Goal: Transaction & Acquisition: Purchase product/service

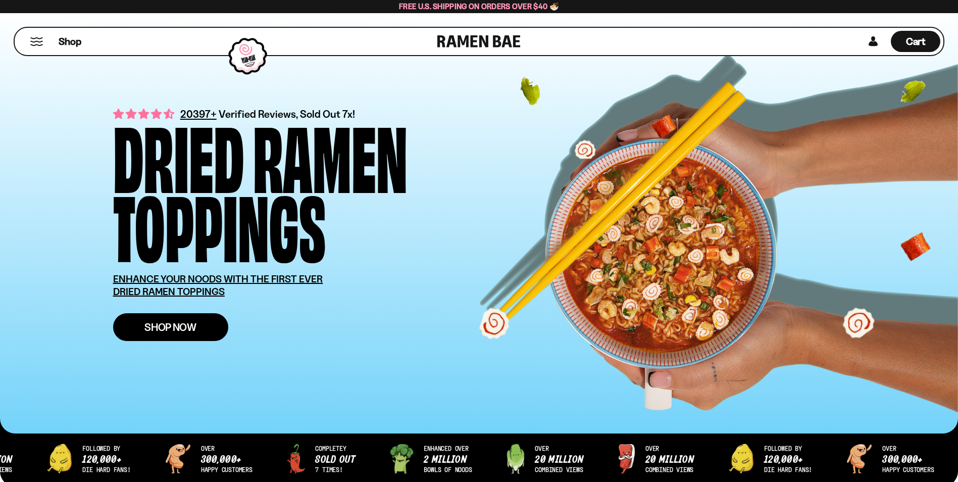
click at [187, 329] on span "Shop Now" at bounding box center [170, 327] width 52 height 11
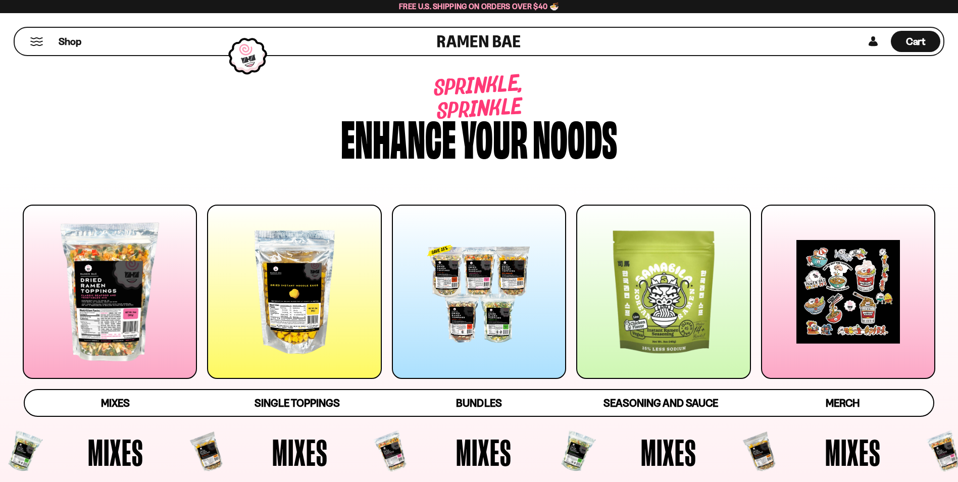
click at [176, 291] on div at bounding box center [110, 292] width 174 height 174
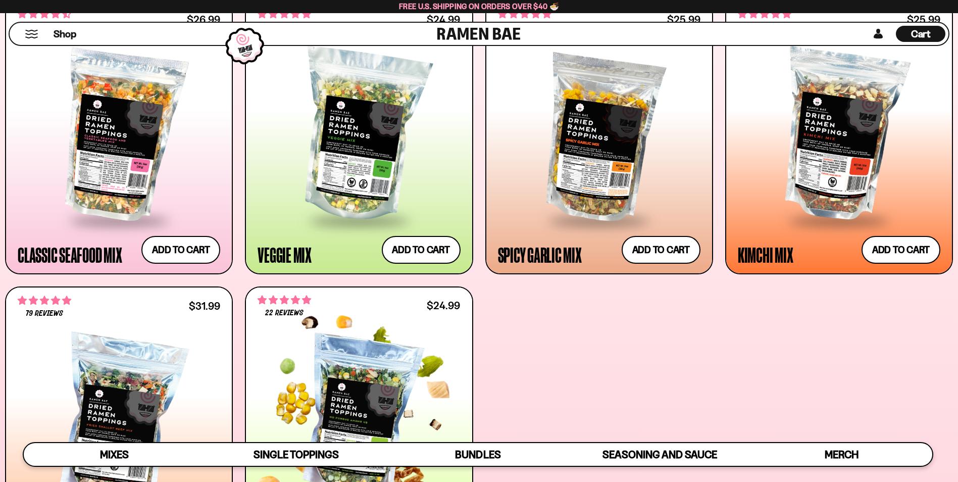
scroll to position [480, 0]
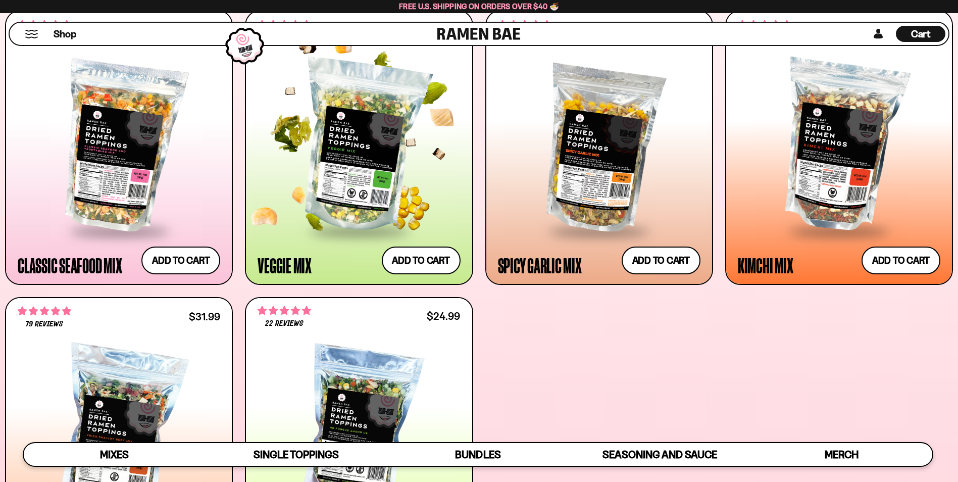
click at [339, 169] on div at bounding box center [359, 146] width 203 height 167
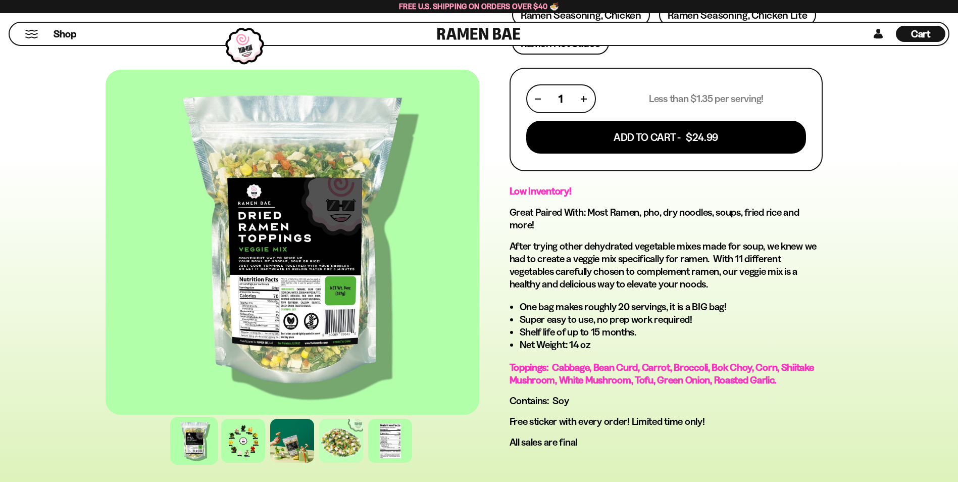
scroll to position [404, 0]
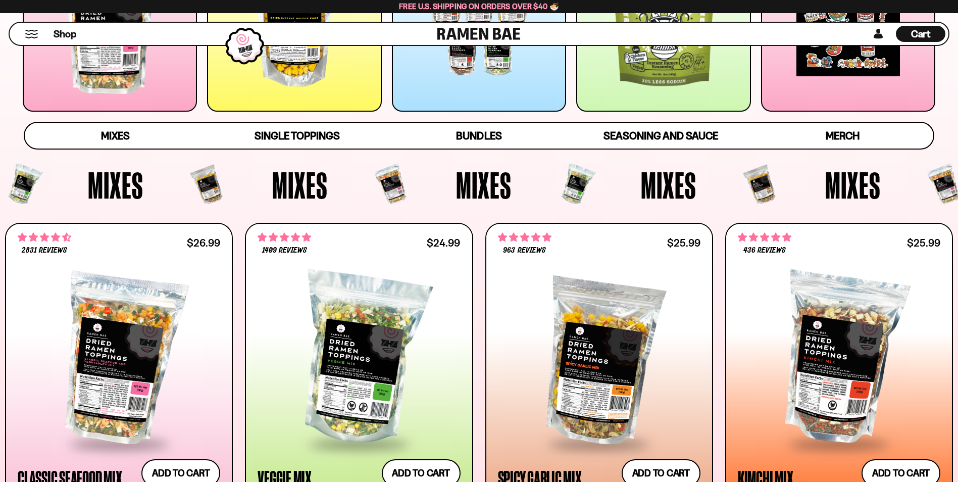
scroll to position [177, 0]
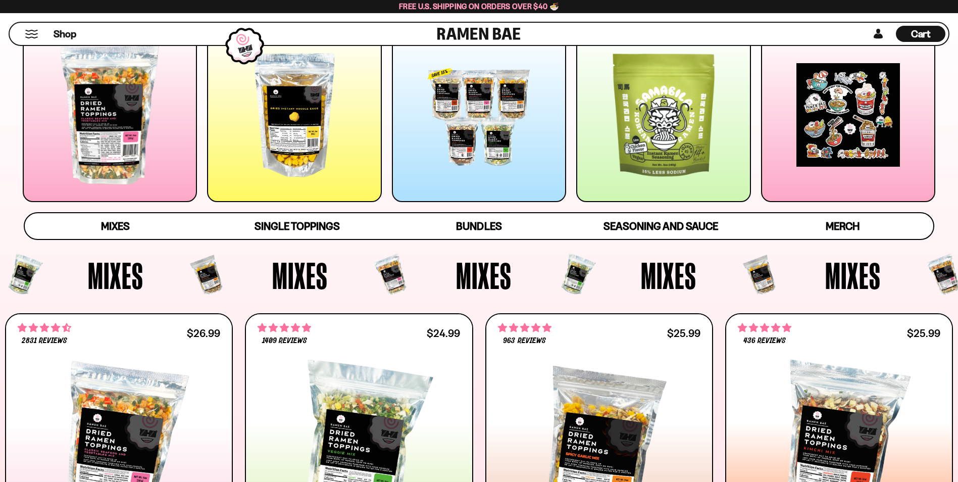
click at [291, 120] on div at bounding box center [294, 115] width 174 height 174
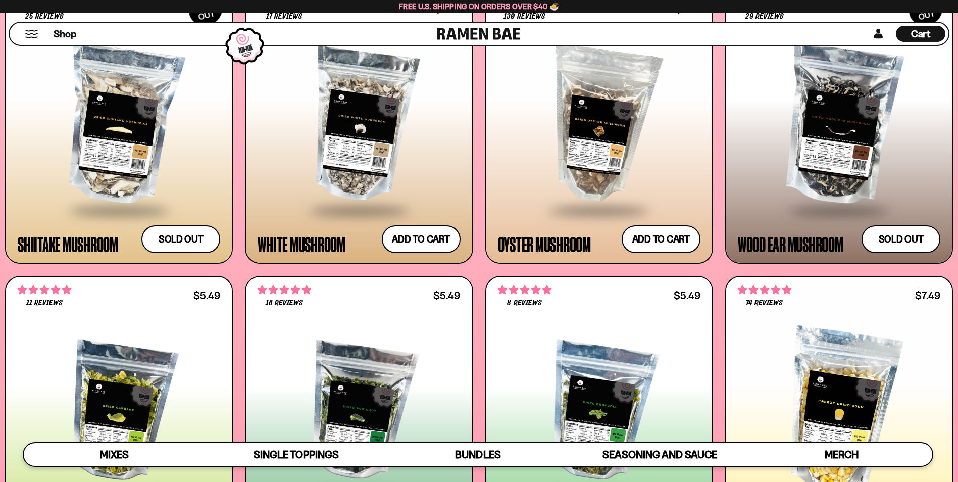
scroll to position [1717, 0]
click at [652, 236] on button "Add to cart Add ― Regular price $7.49 Regular price Sale price $7.49 Unit price…" at bounding box center [661, 239] width 83 height 29
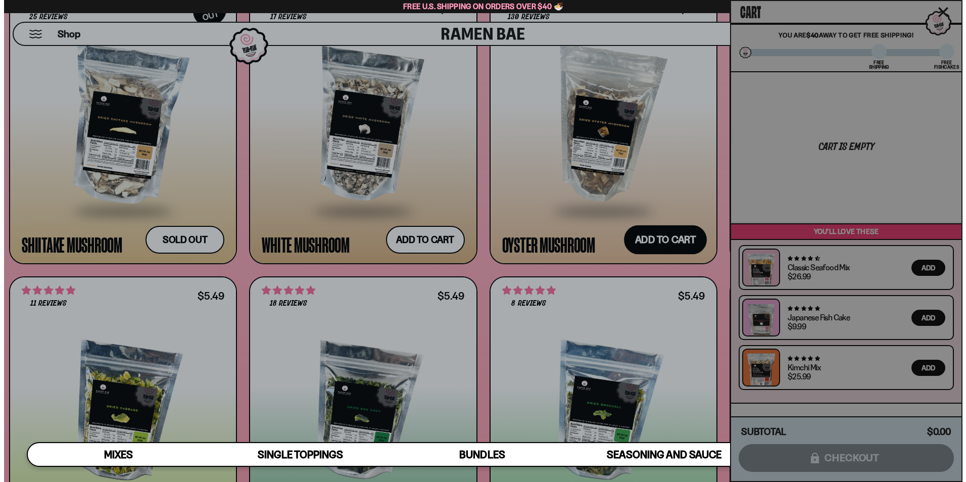
scroll to position [1728, 0]
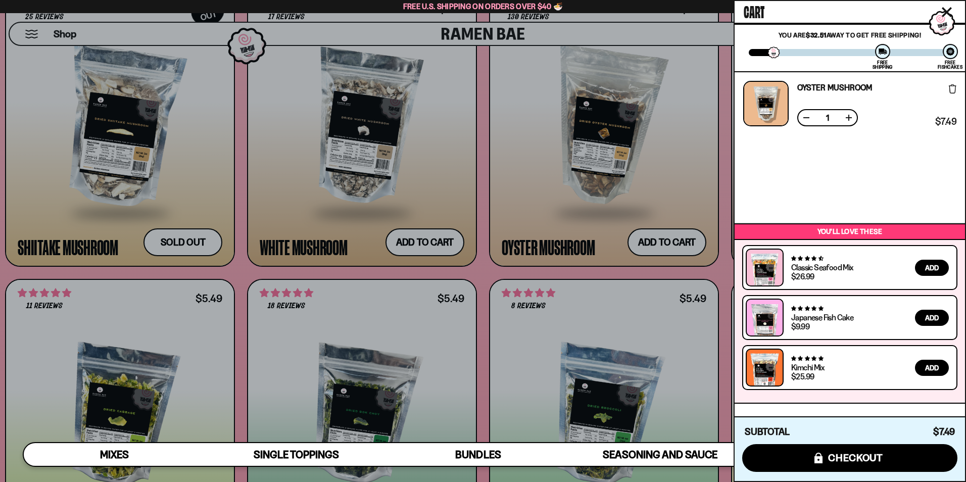
click at [627, 371] on div at bounding box center [483, 241] width 966 height 482
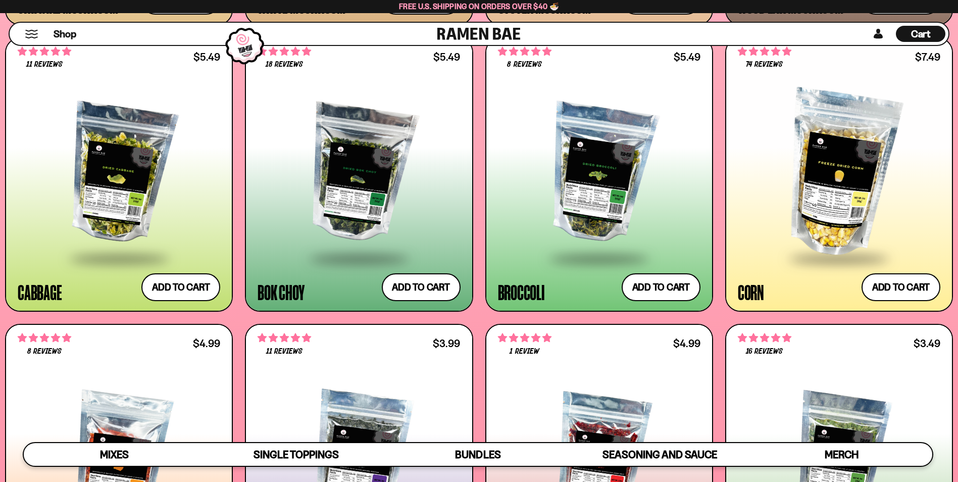
scroll to position [1970, 0]
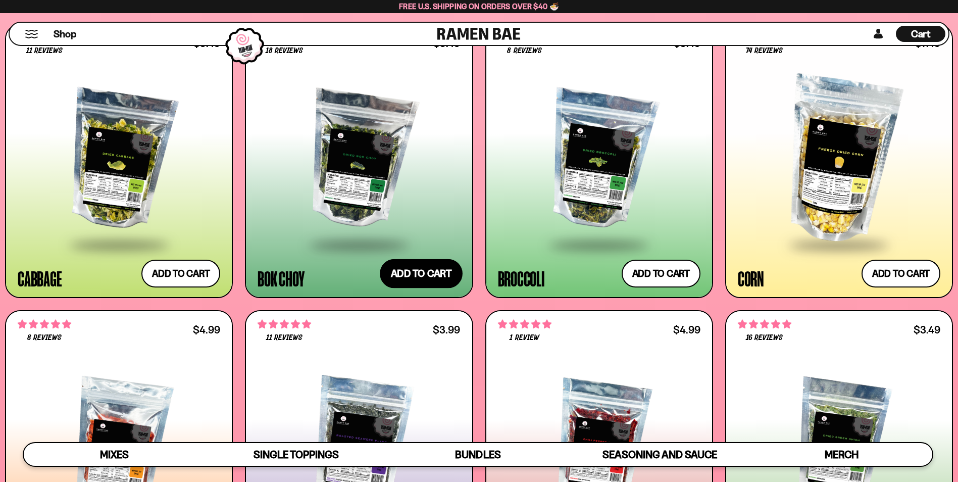
click at [445, 270] on button "Add to cart Add ― Regular price $5.49 Regular price Sale price $5.49 Unit price…" at bounding box center [421, 273] width 83 height 29
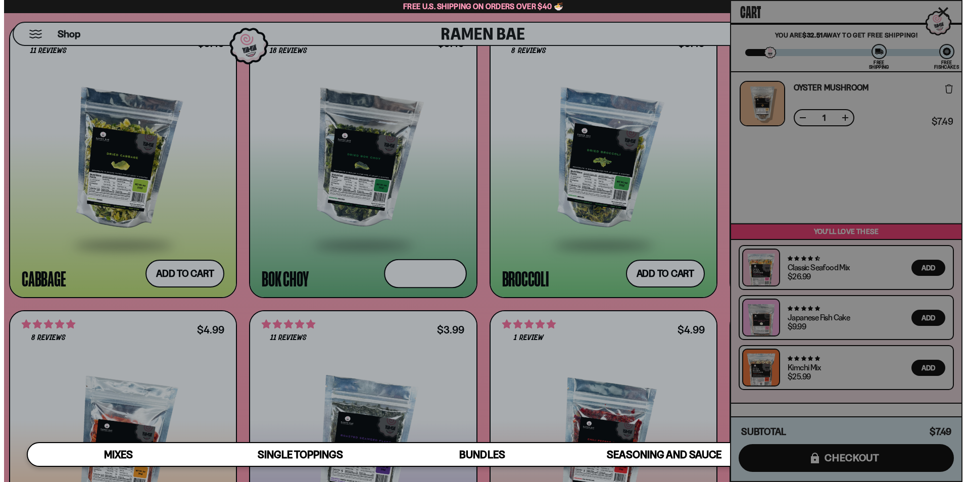
scroll to position [1981, 0]
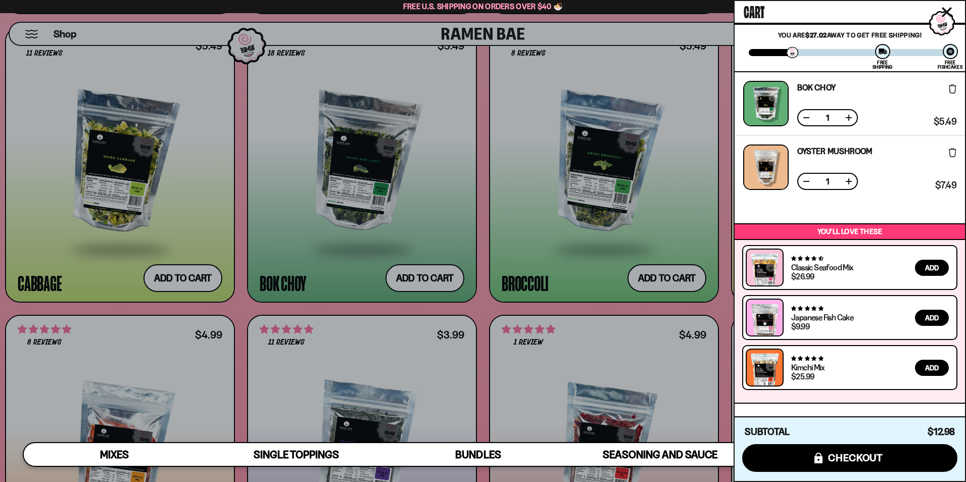
click at [565, 222] on div at bounding box center [483, 241] width 966 height 482
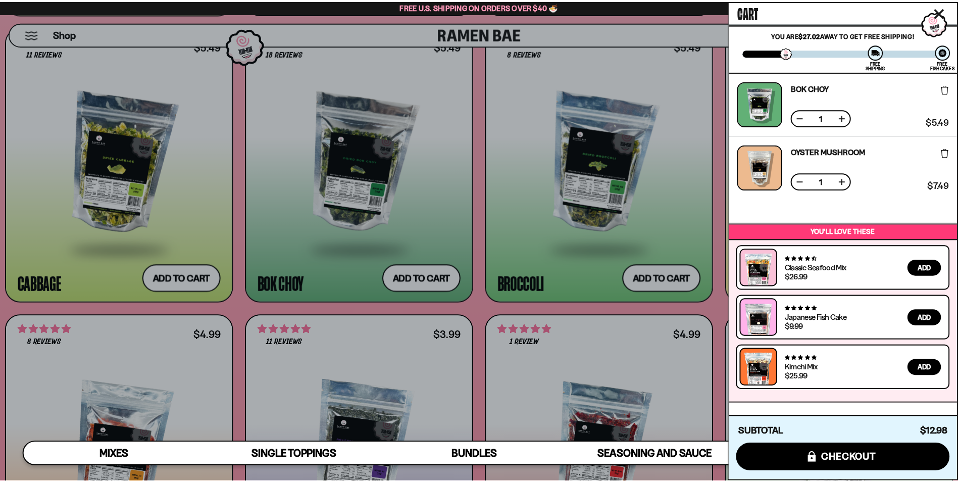
scroll to position [1970, 0]
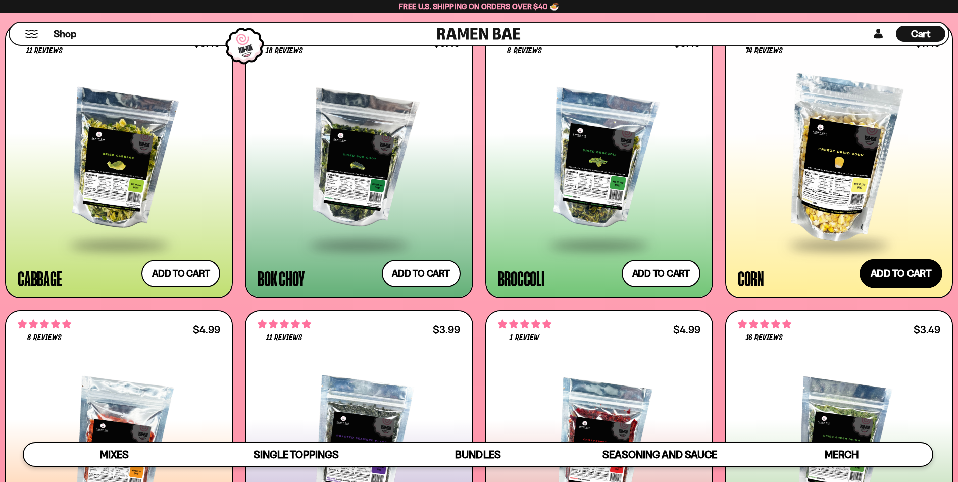
click at [896, 277] on button "Add to cart Add ― Regular price $7.49 Regular price Sale price $7.49 Unit price…" at bounding box center [901, 273] width 83 height 29
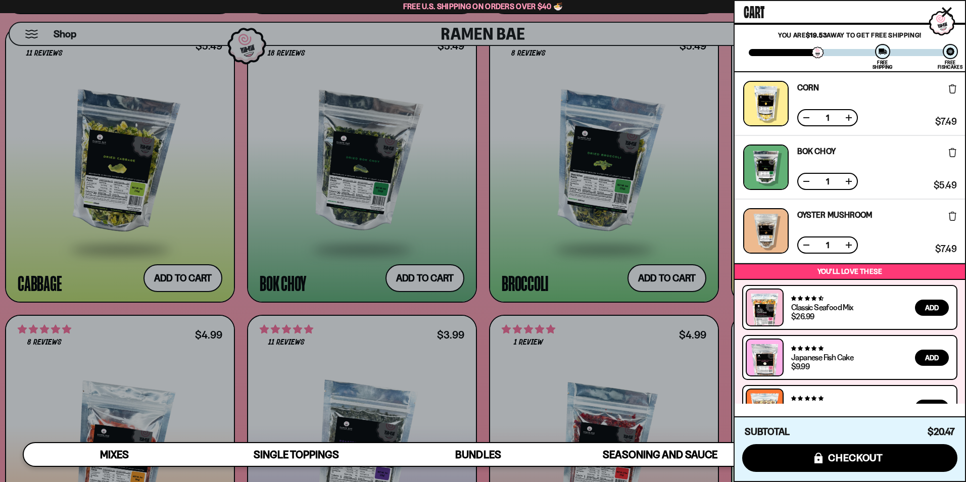
scroll to position [40, 0]
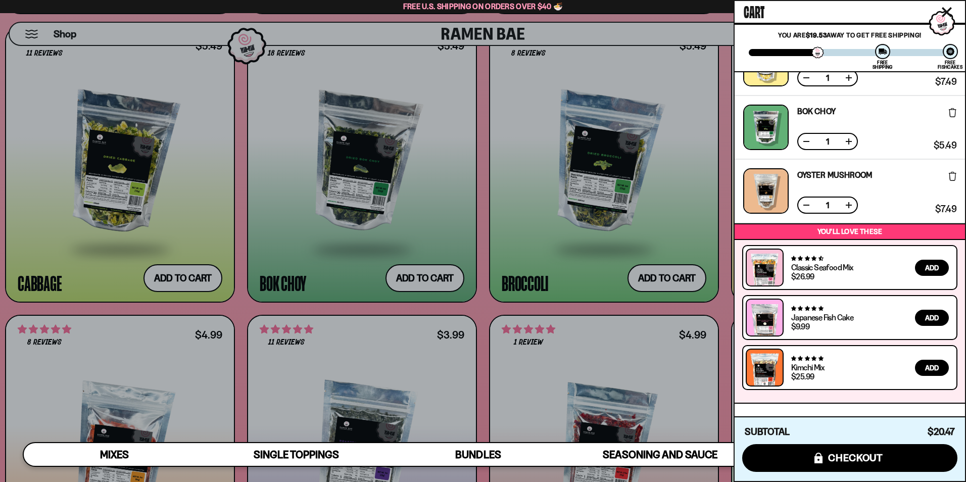
click at [564, 236] on div at bounding box center [483, 241] width 966 height 482
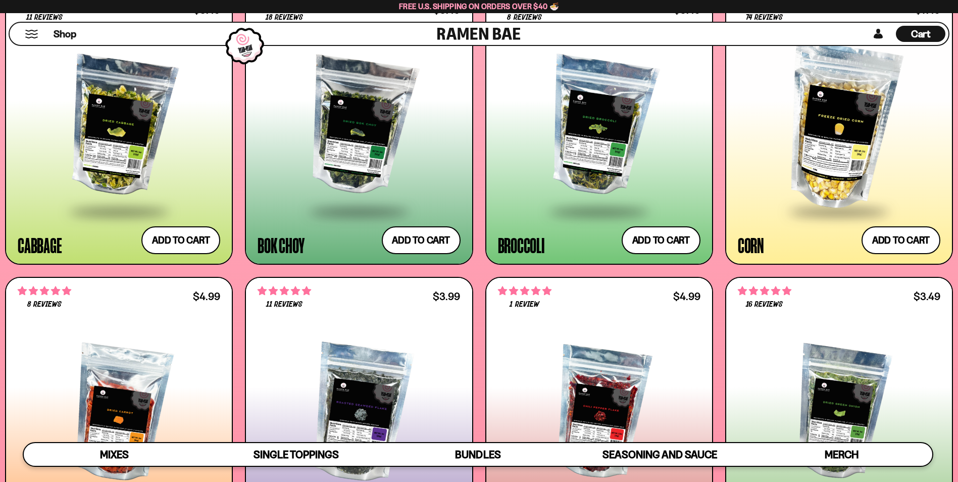
scroll to position [2122, 0]
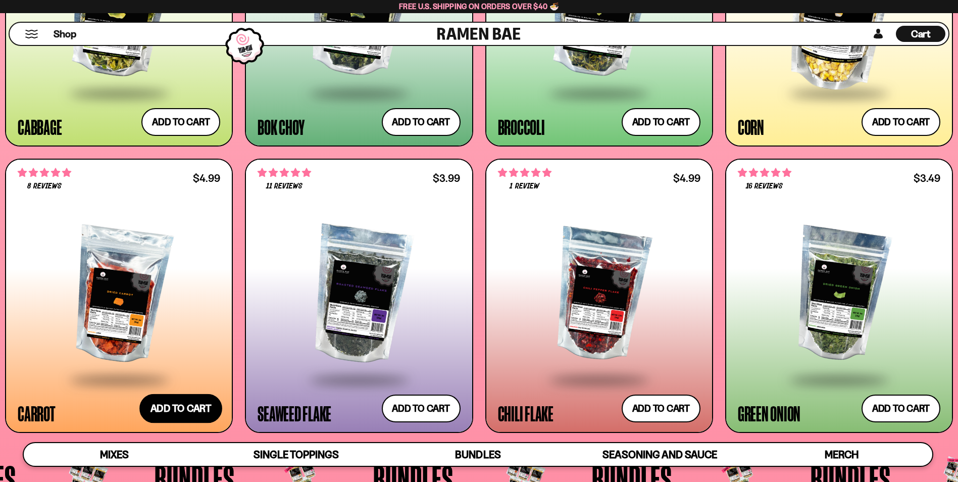
click at [198, 405] on button "Add to cart Add ― Regular price $4.99 Regular price Sale price $4.99 Unit price…" at bounding box center [180, 408] width 83 height 29
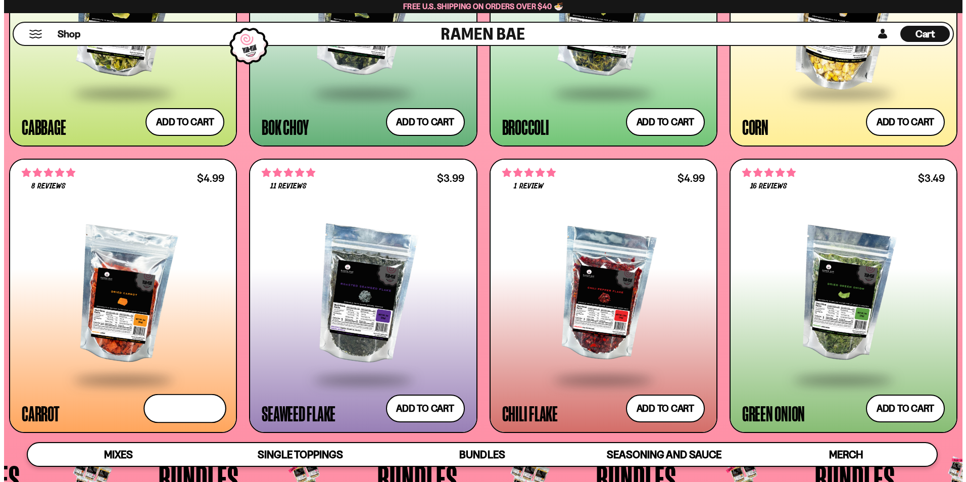
scroll to position [2135, 0]
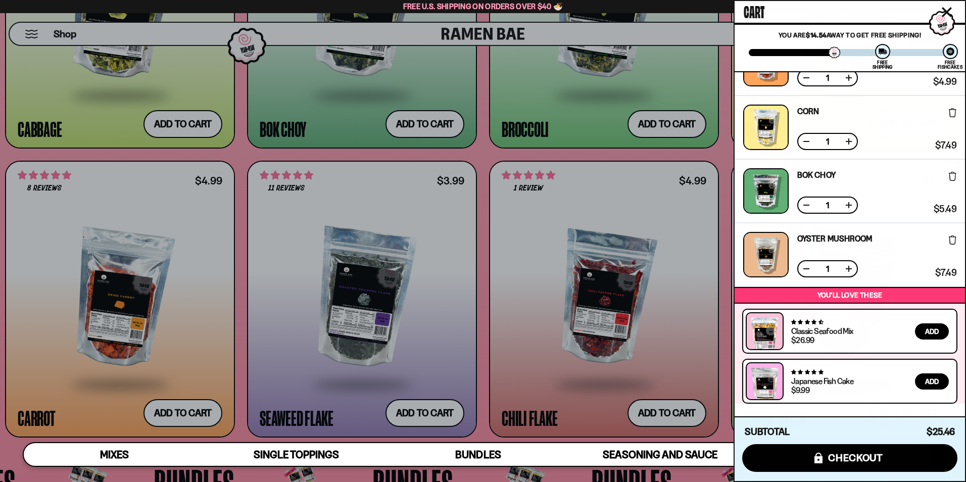
click at [575, 130] on div at bounding box center [483, 241] width 966 height 482
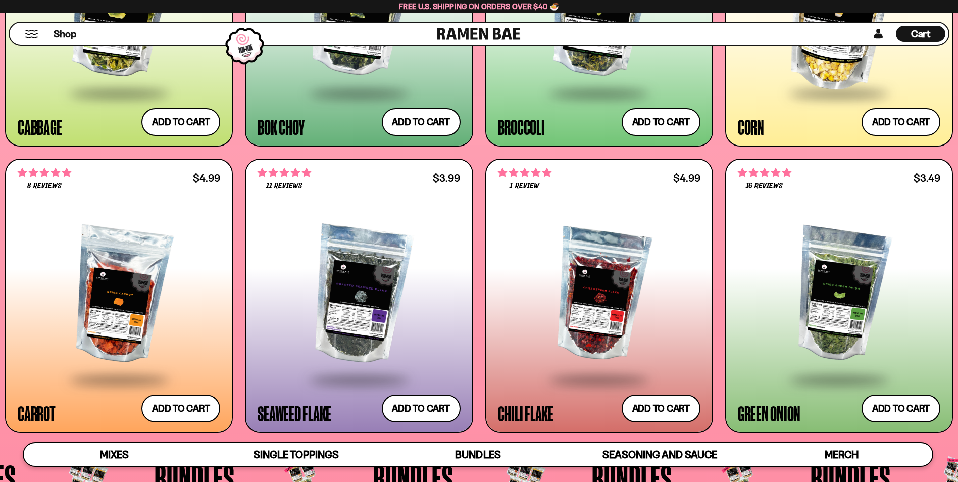
scroll to position [104, 0]
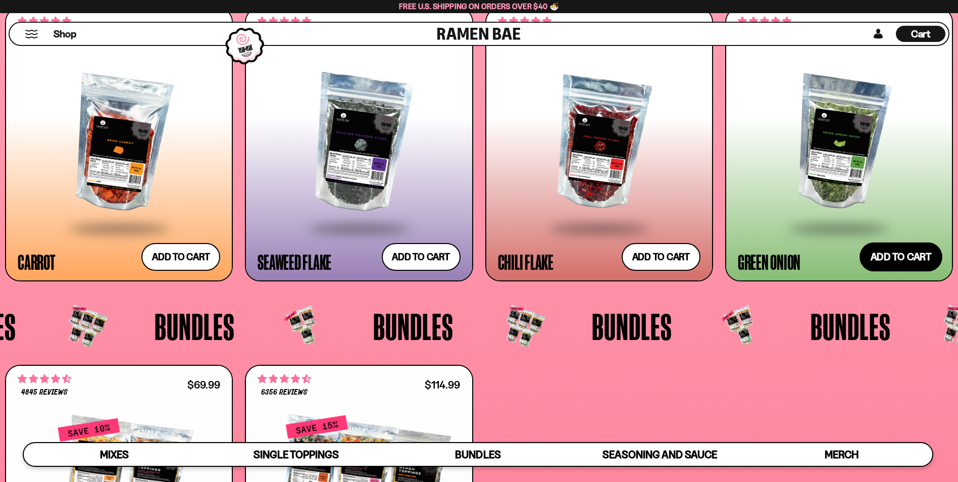
click at [901, 255] on button "Add to cart Add ― Regular price $3.49 Regular price Sale price $3.49 Unit price…" at bounding box center [901, 256] width 83 height 29
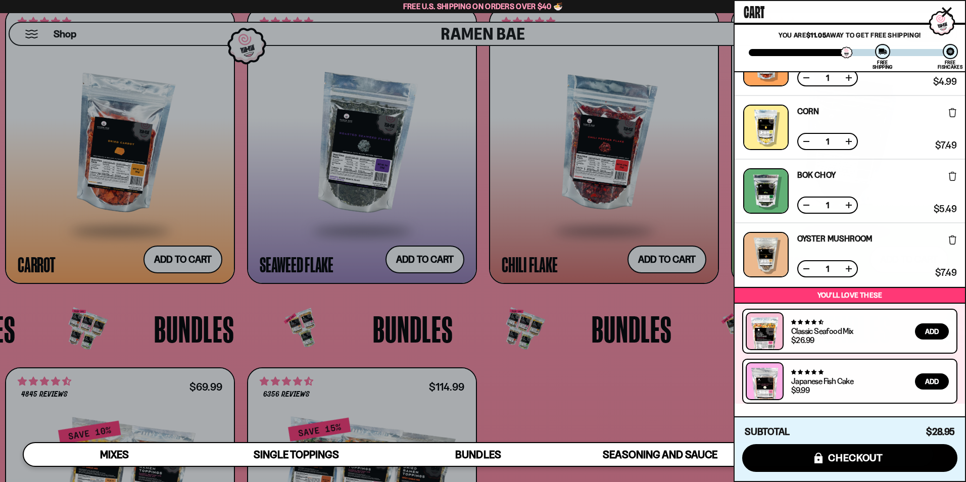
scroll to position [167, 0]
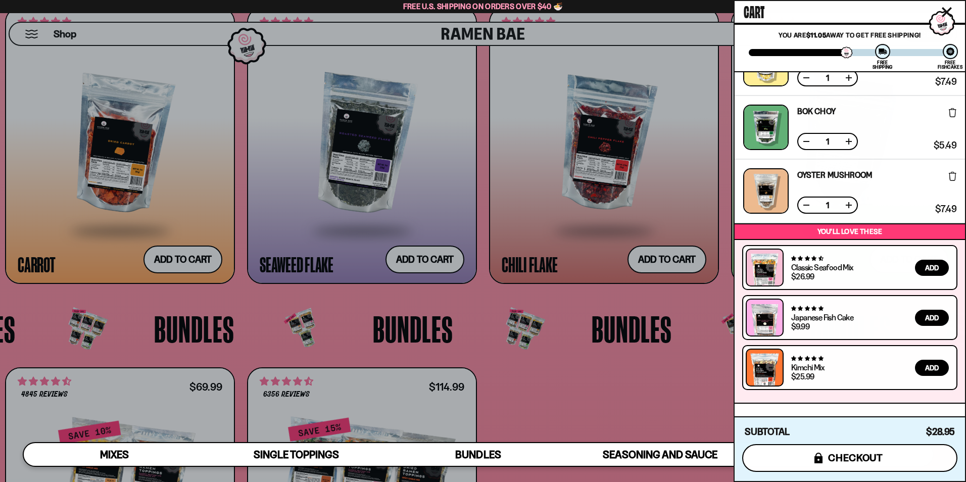
click at [823, 458] on button "icons8-lock checkout" at bounding box center [849, 458] width 215 height 28
